Goal: Information Seeking & Learning: Learn about a topic

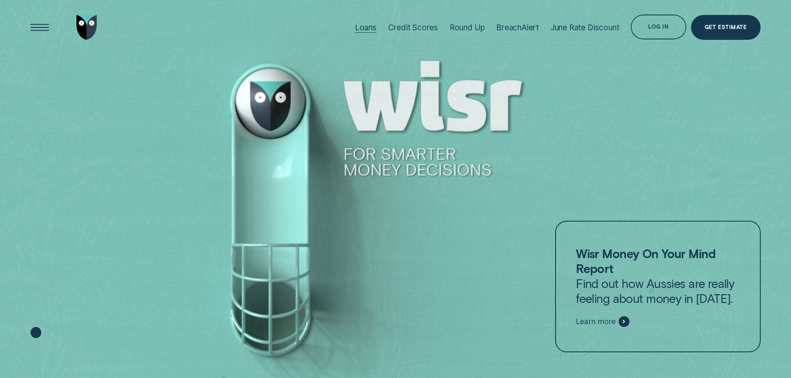
click at [364, 25] on div "Loans" at bounding box center [366, 28] width 22 height 10
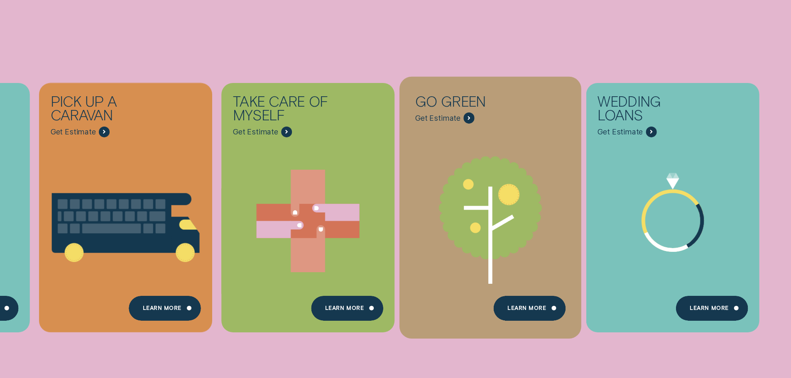
scroll to position [415, 0]
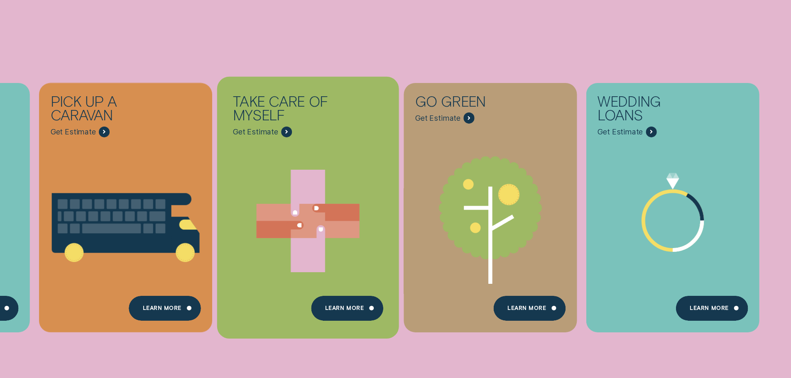
click at [283, 128] on div "Take care of myself - Learn more" at bounding box center [286, 131] width 11 height 11
